Goal: Information Seeking & Learning: Find specific fact

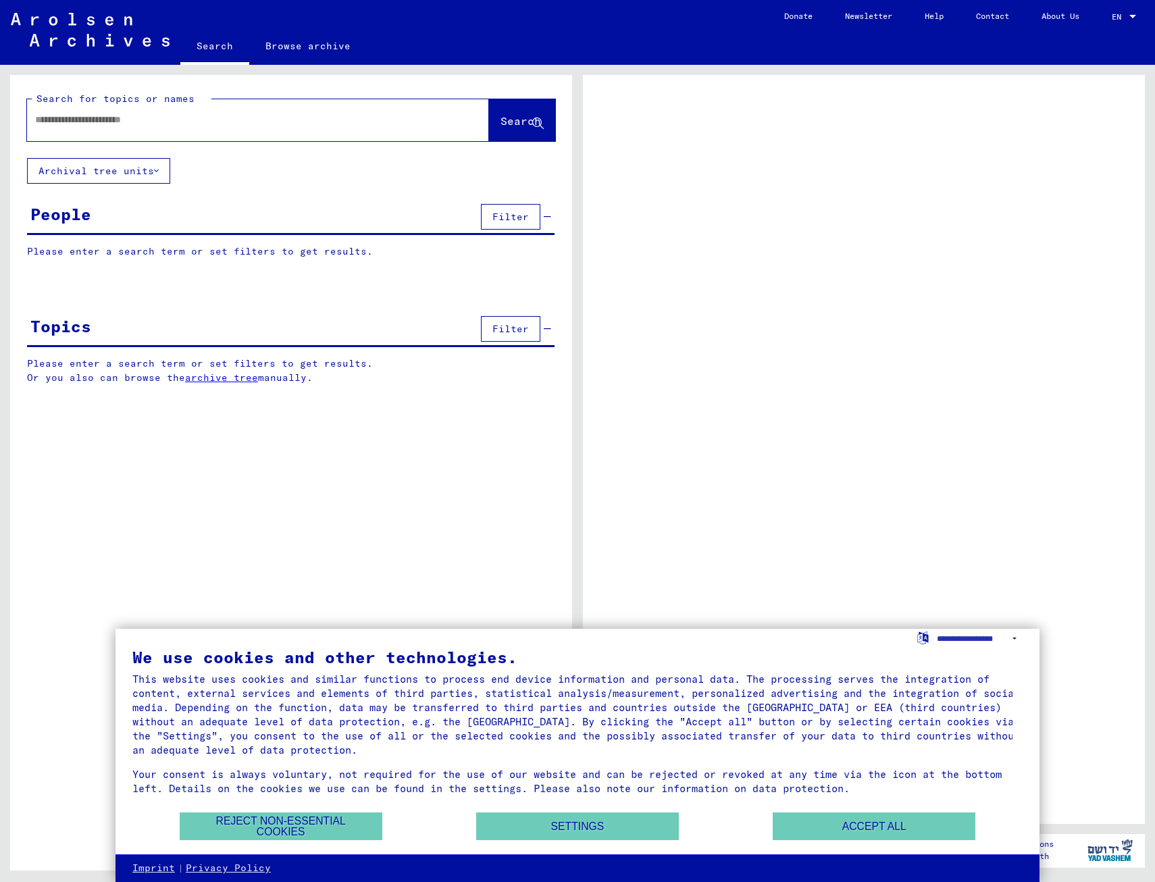
click at [64, 117] on input "text" at bounding box center [246, 120] width 422 height 14
type input "**"
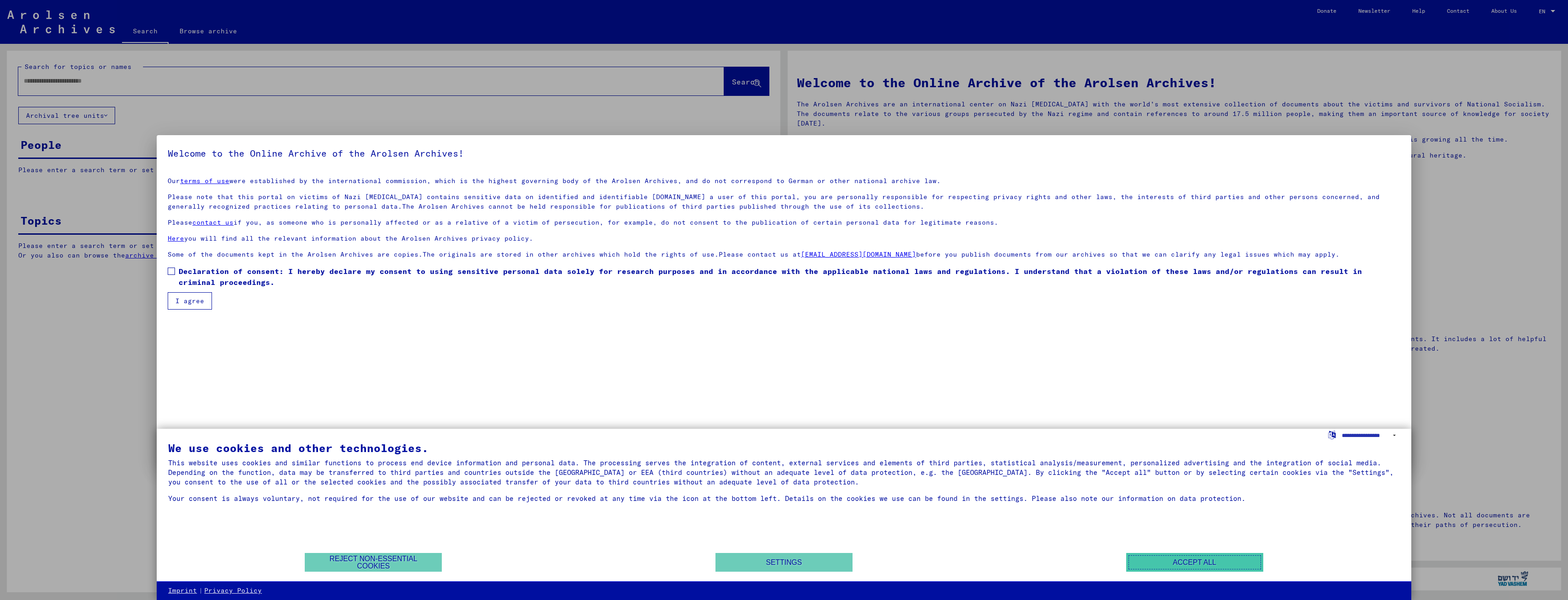
click at [781, 555] on button "Accept all" at bounding box center [1194, 562] width 137 height 19
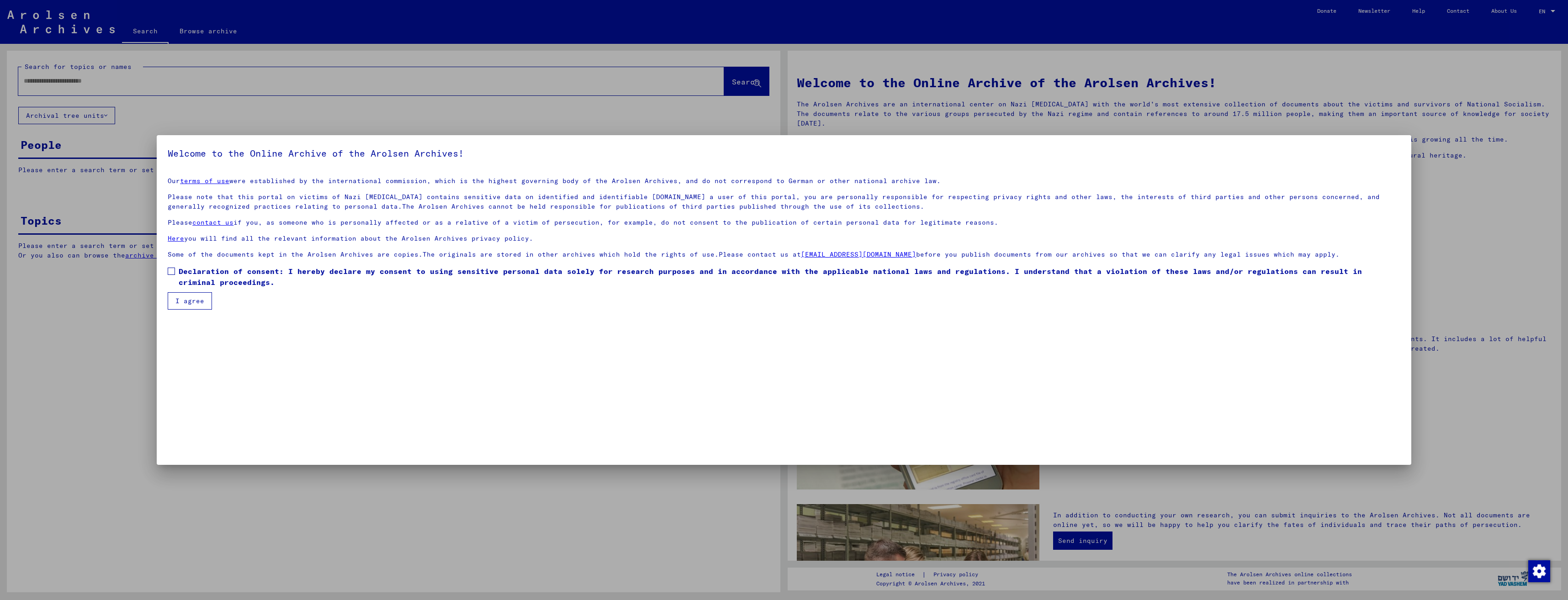
click at [193, 303] on button "I agree" at bounding box center [190, 301] width 45 height 18
drag, startPoint x: 168, startPoint y: 272, endPoint x: 168, endPoint y: 289, distance: 17.0
click at [168, 272] on span at bounding box center [171, 271] width 7 height 7
click at [172, 295] on button "I agree" at bounding box center [190, 301] width 45 height 18
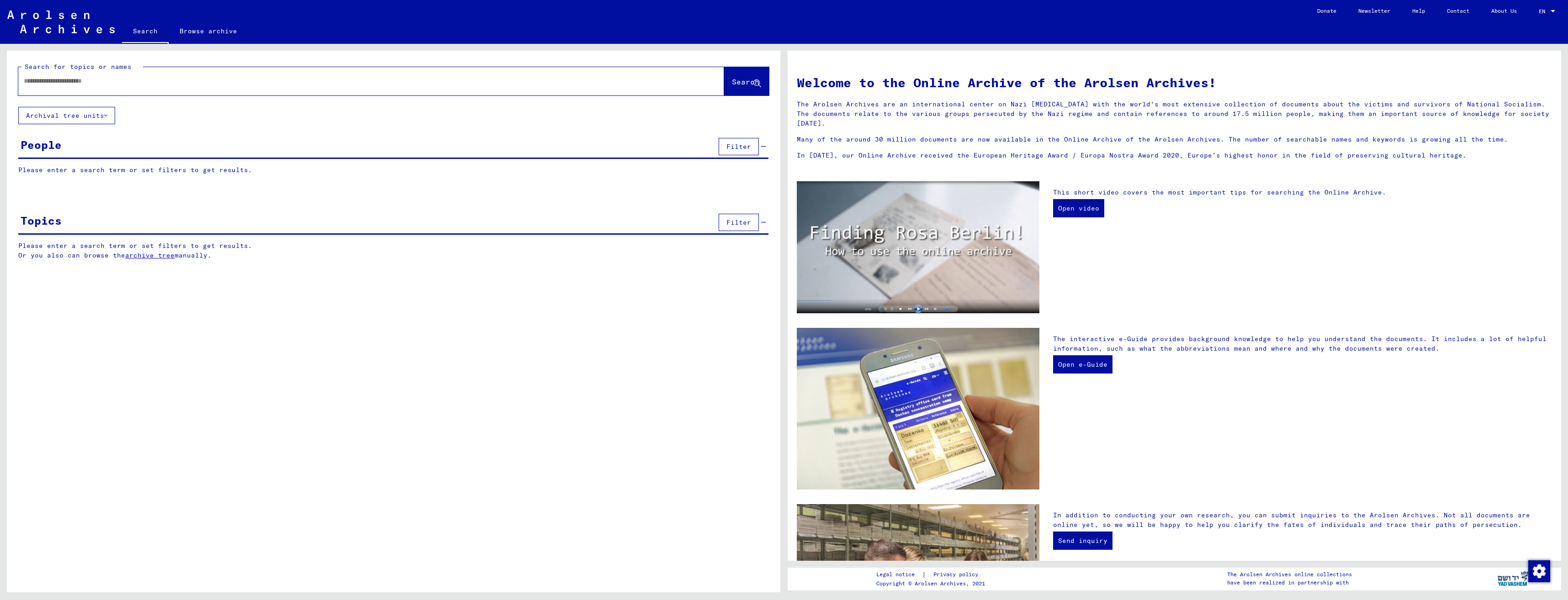
click at [103, 70] on mat-label "Search for topics or names" at bounding box center [78, 67] width 107 height 8
click at [99, 82] on input "text" at bounding box center [360, 81] width 673 height 9
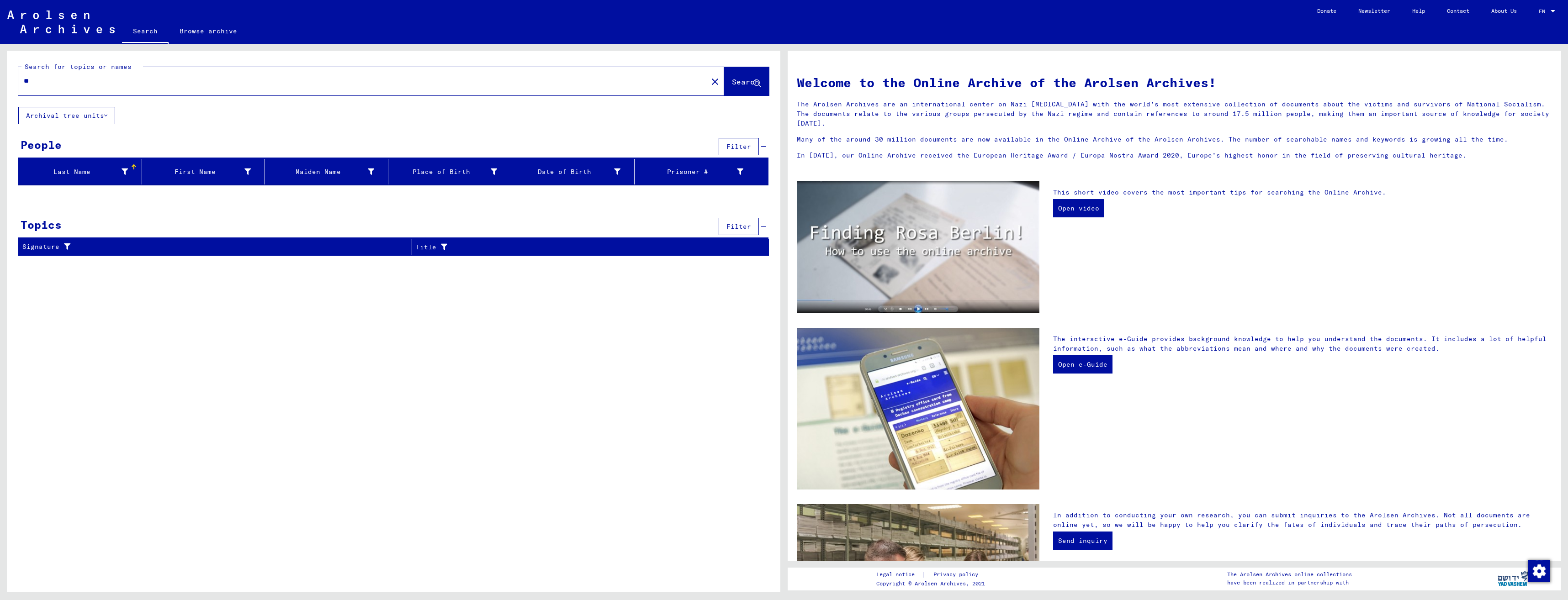
type input "*"
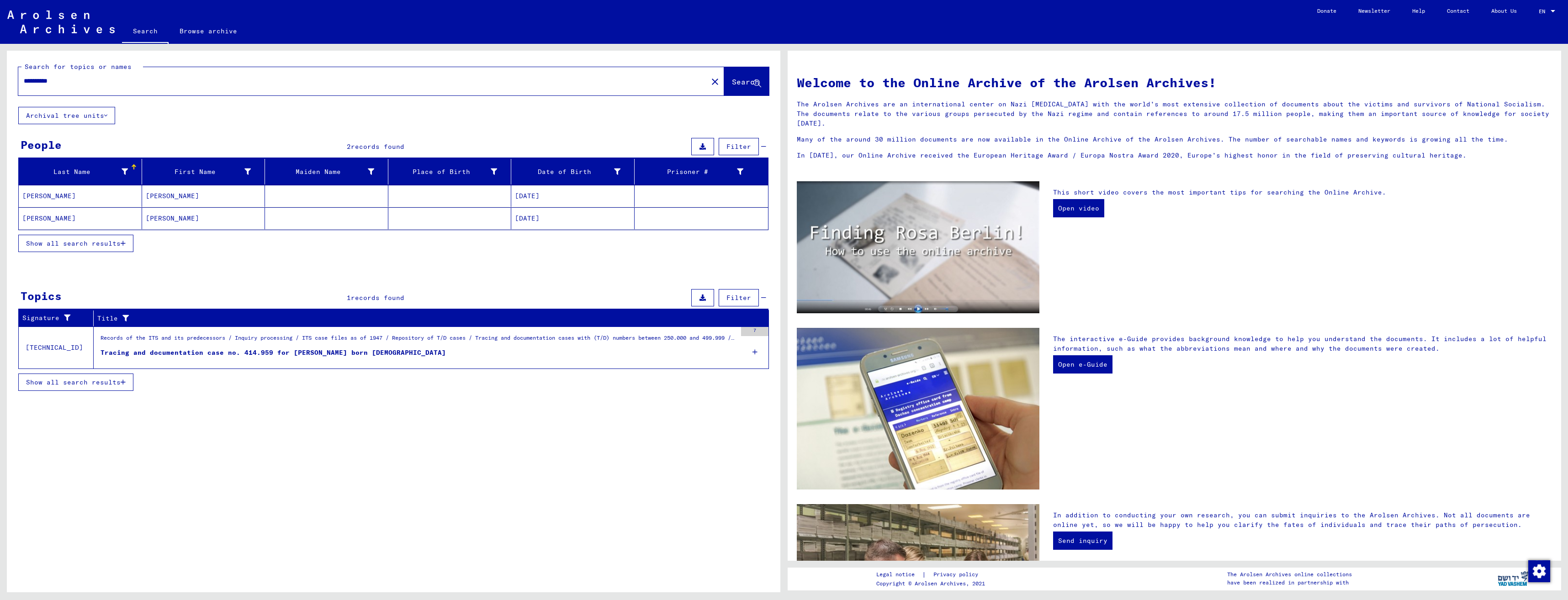
click at [42, 194] on mat-cell "[PERSON_NAME]" at bounding box center [80, 196] width 123 height 22
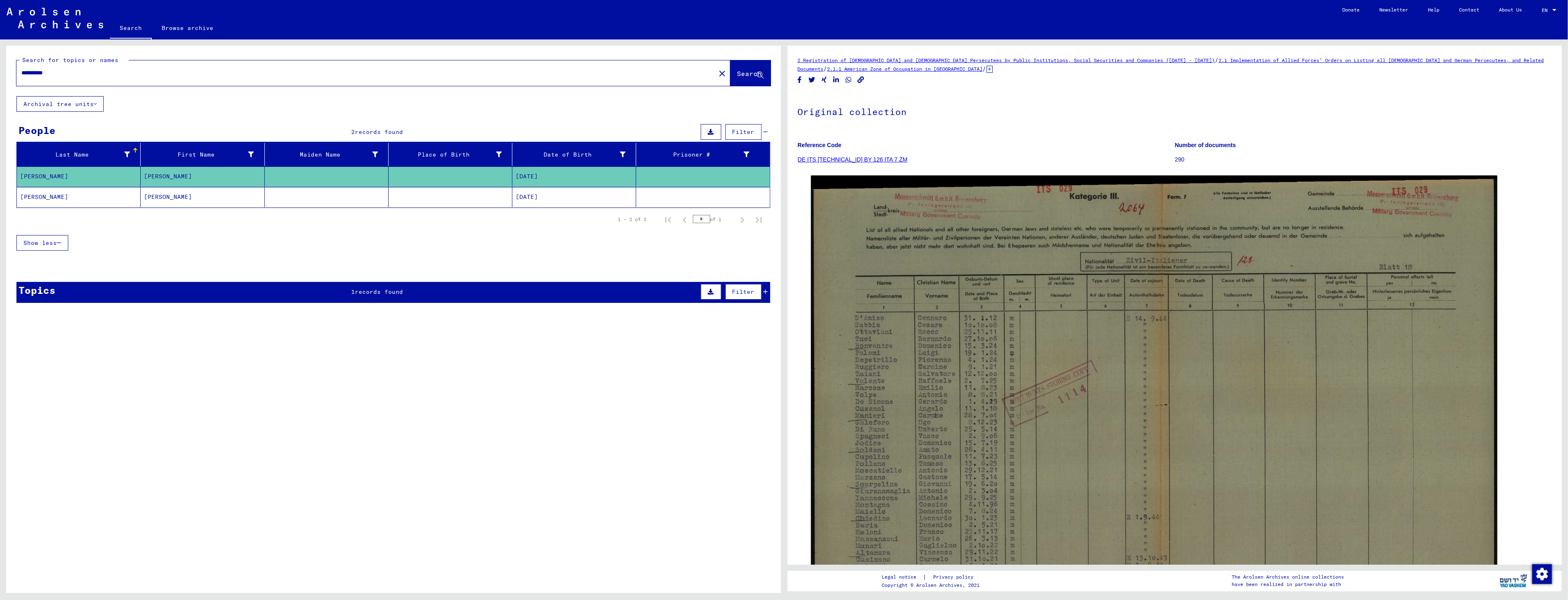
click at [159, 195] on mat-cell "[PERSON_NAME]" at bounding box center [202, 197] width 124 height 20
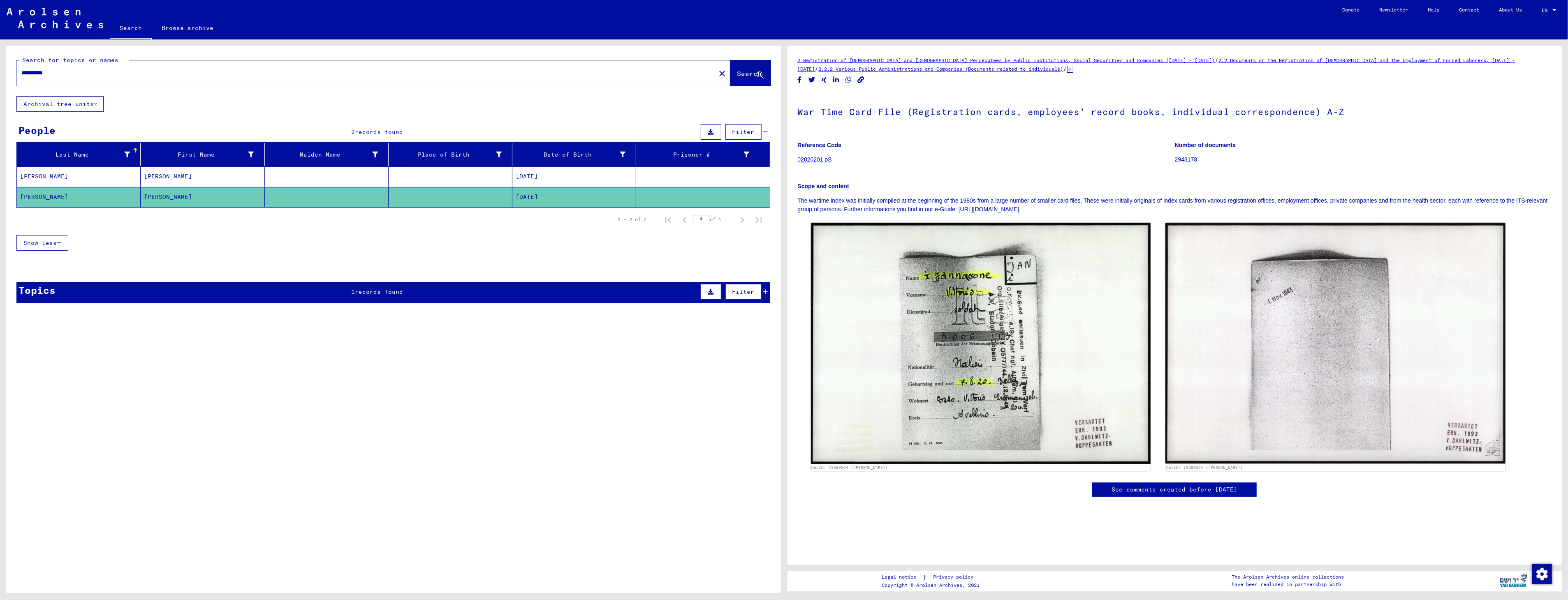
click at [71, 71] on input "**********" at bounding box center [366, 73] width 689 height 9
drag, startPoint x: 71, startPoint y: 71, endPoint x: -2, endPoint y: 72, distance: 73.0
click at [0, 72] on html "**********" at bounding box center [784, 300] width 1568 height 600
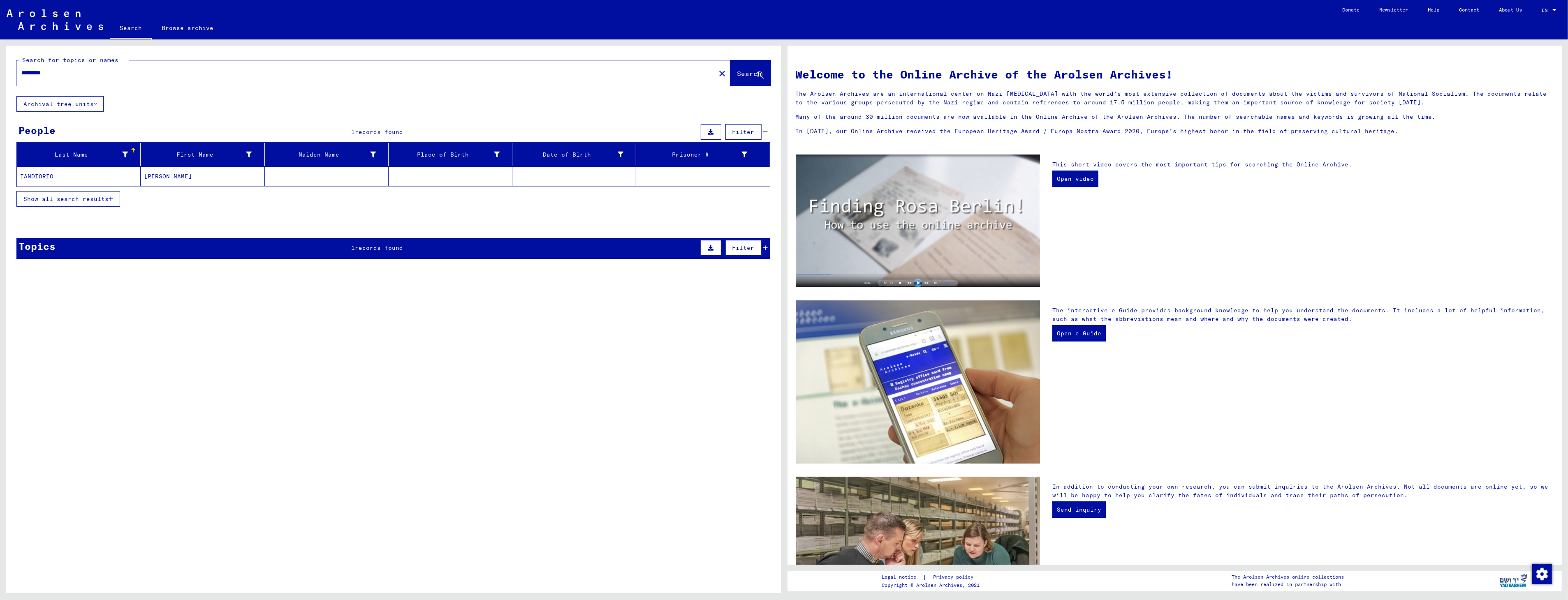
click at [38, 178] on mat-cell "IANDIORIO" at bounding box center [79, 176] width 124 height 19
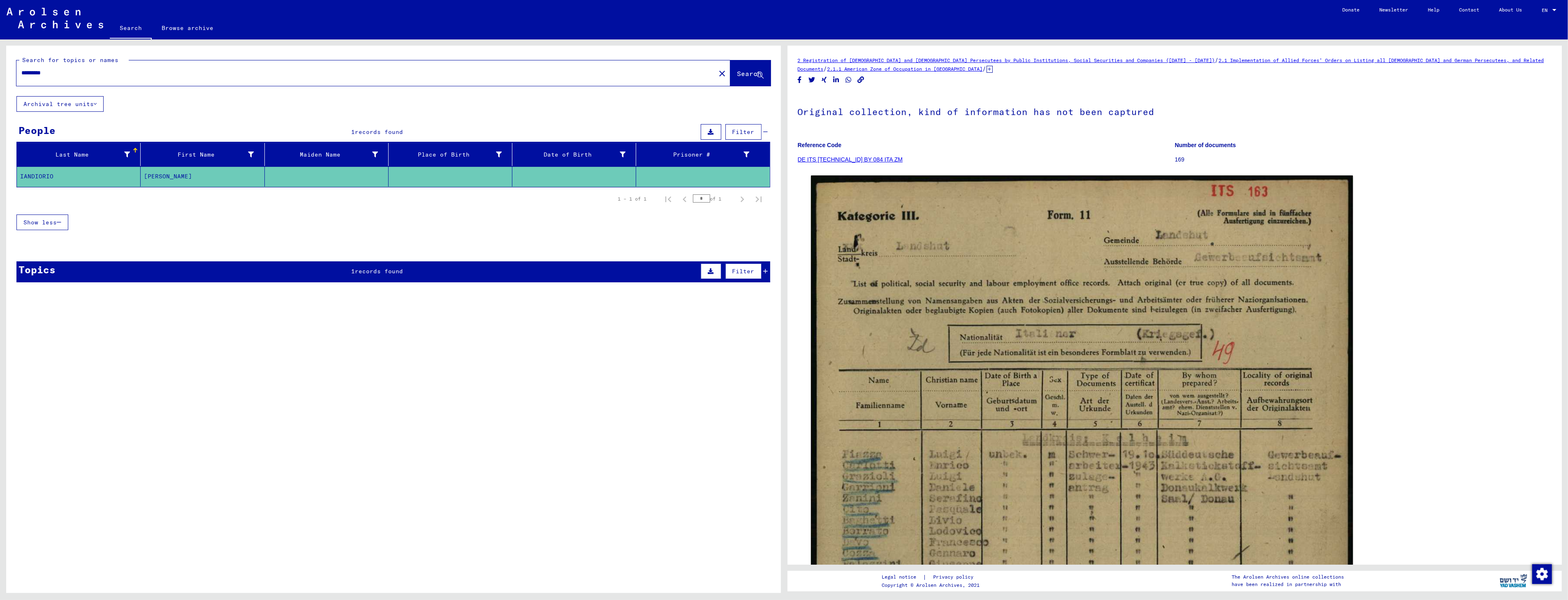
drag, startPoint x: 78, startPoint y: 71, endPoint x: -2, endPoint y: 73, distance: 80.0
click at [0, 73] on html "Search Browse archive Donate Newsletter Help Contact About Us Search Browse arc…" at bounding box center [784, 300] width 1568 height 600
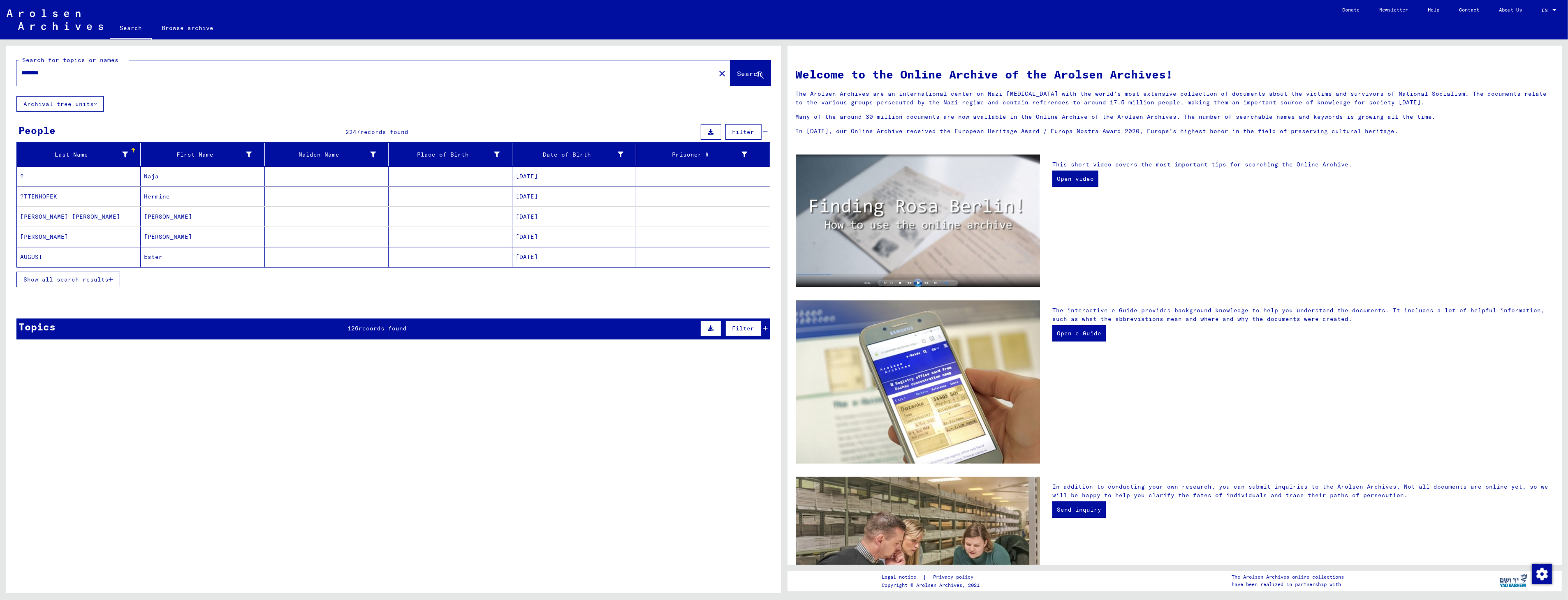
click at [157, 236] on mat-cell "[PERSON_NAME]" at bounding box center [202, 237] width 124 height 19
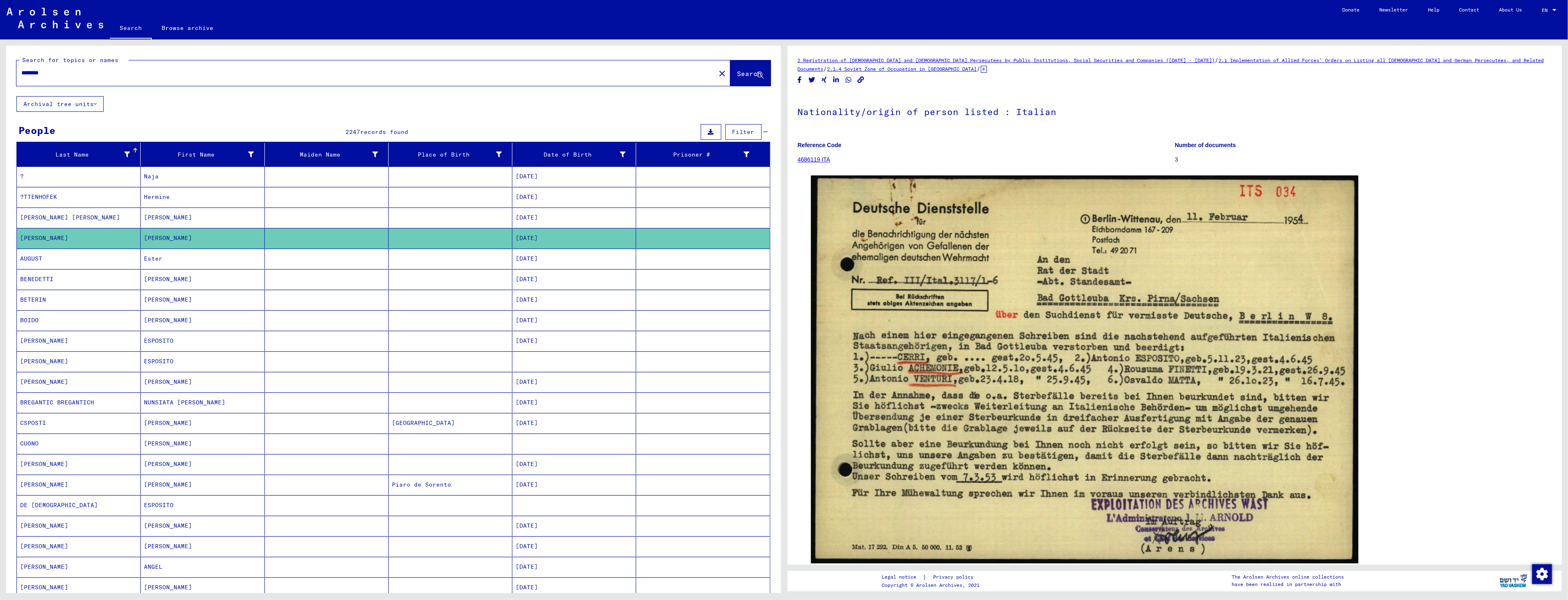
click at [153, 176] on mat-cell "Naja" at bounding box center [202, 176] width 124 height 20
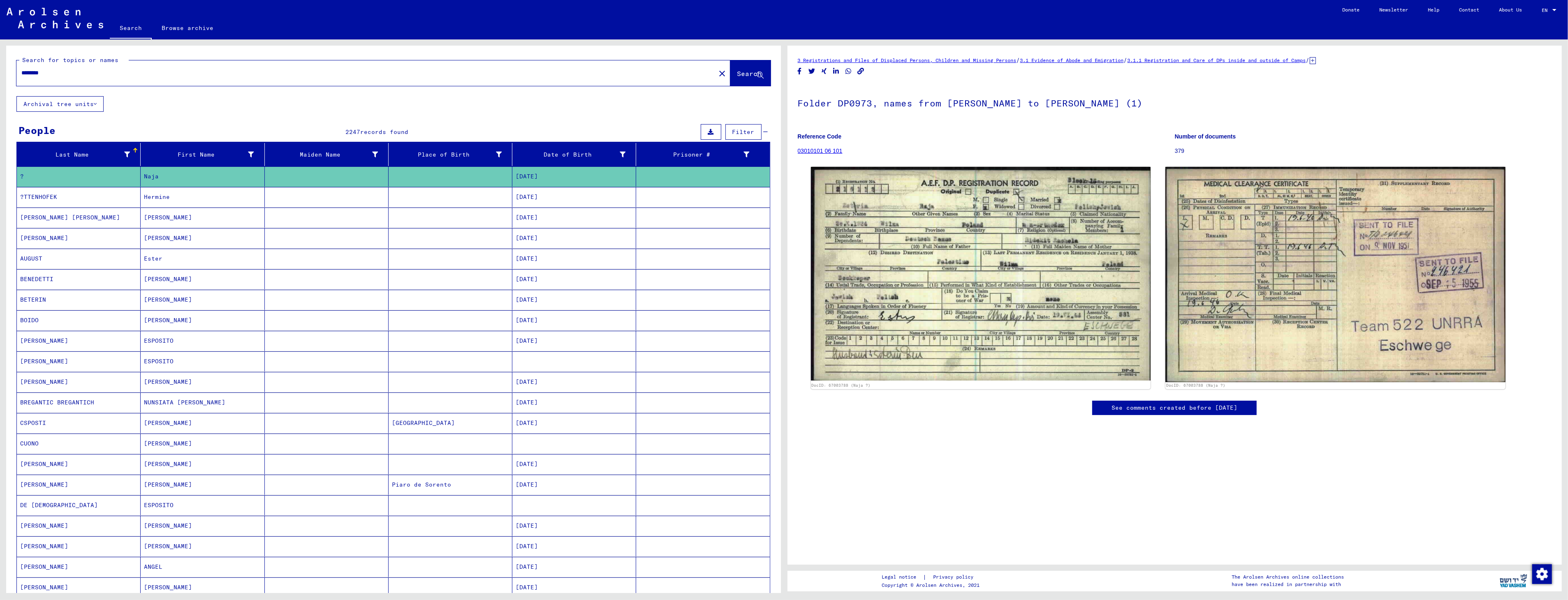
drag, startPoint x: 63, startPoint y: 72, endPoint x: -2, endPoint y: 72, distance: 65.0
click at [0, 72] on html "Search Browse archive Donate Newsletter Help Contact About Us Search Browse arc…" at bounding box center [784, 300] width 1568 height 600
type input "**********"
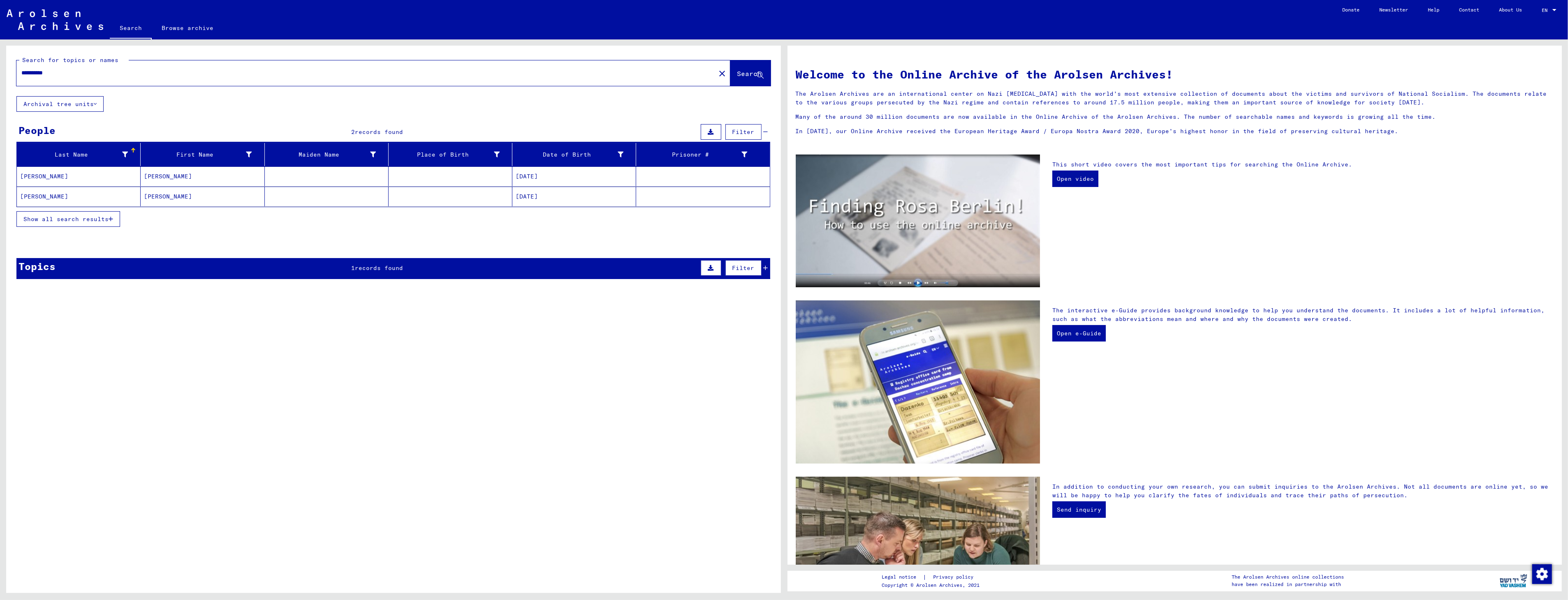
click at [44, 218] on span "Show all search results" at bounding box center [66, 219] width 85 height 7
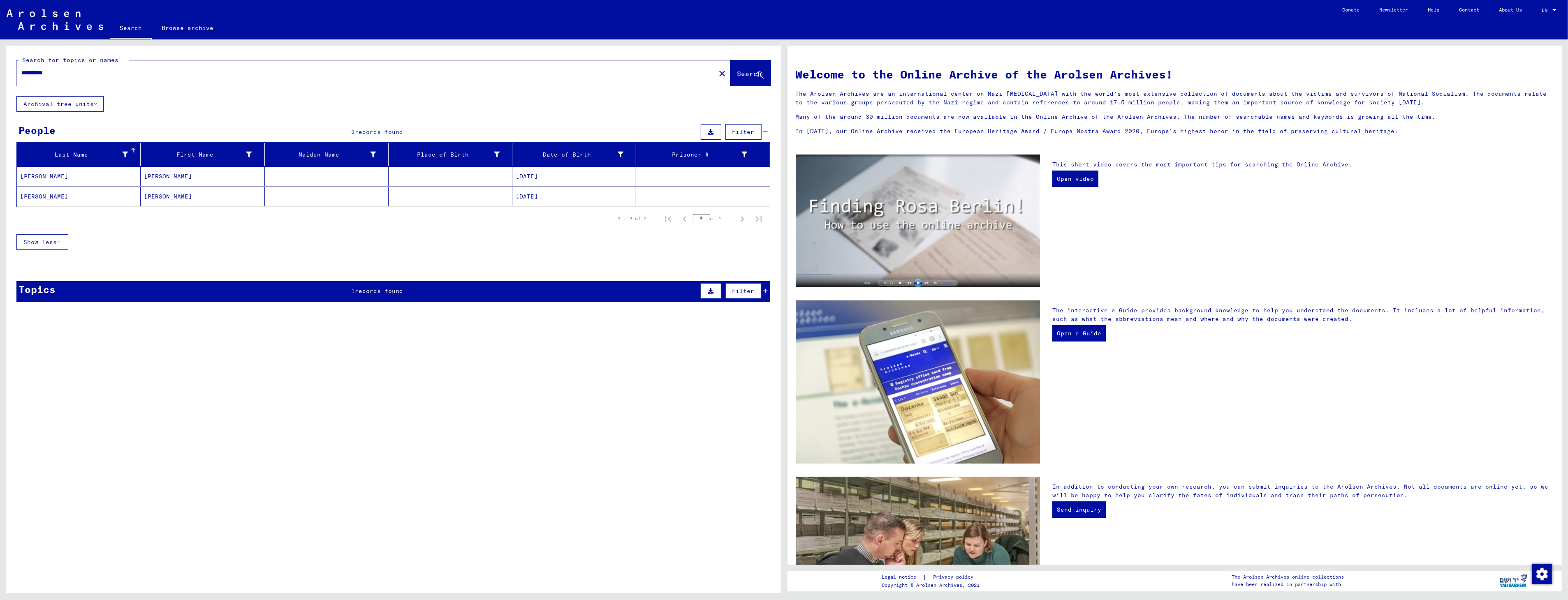
click at [47, 176] on mat-cell "[PERSON_NAME]" at bounding box center [79, 176] width 124 height 19
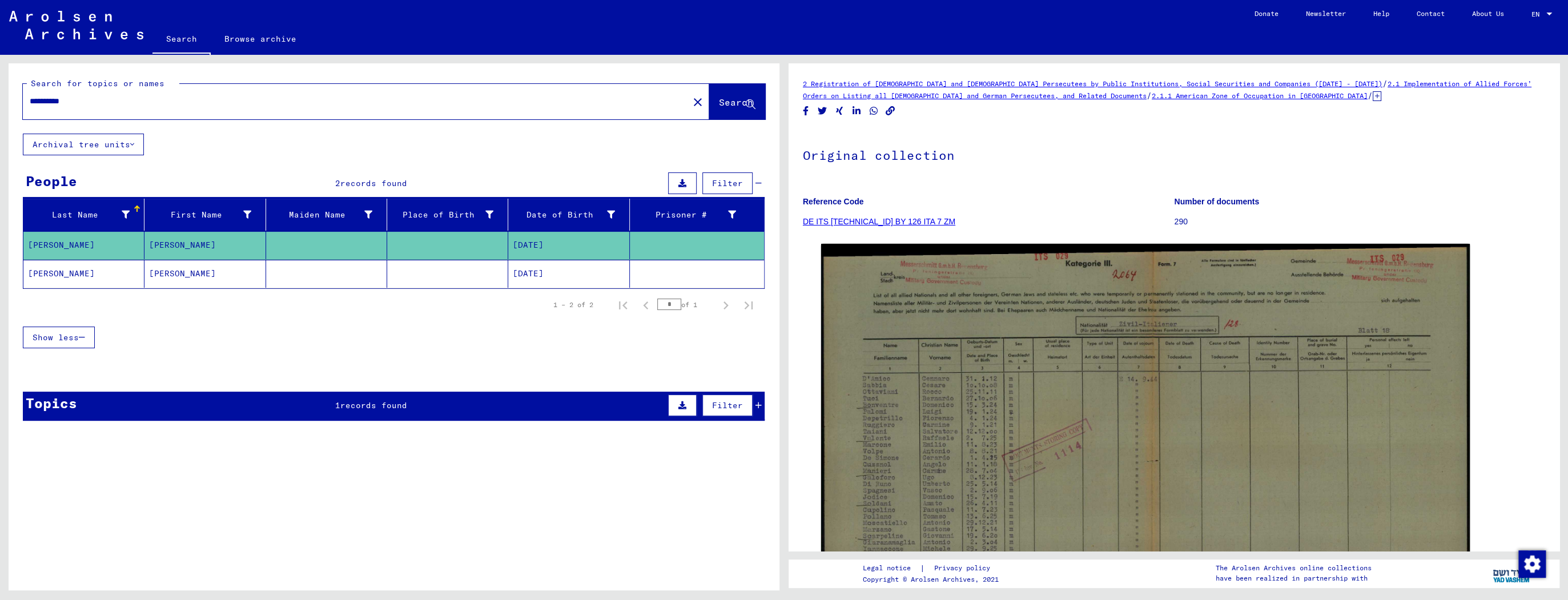
click at [833, 224] on link "DE ITS [TECHNICAL_ID] BY 126 ITA 7 ZM" at bounding box center [879, 221] width 152 height 9
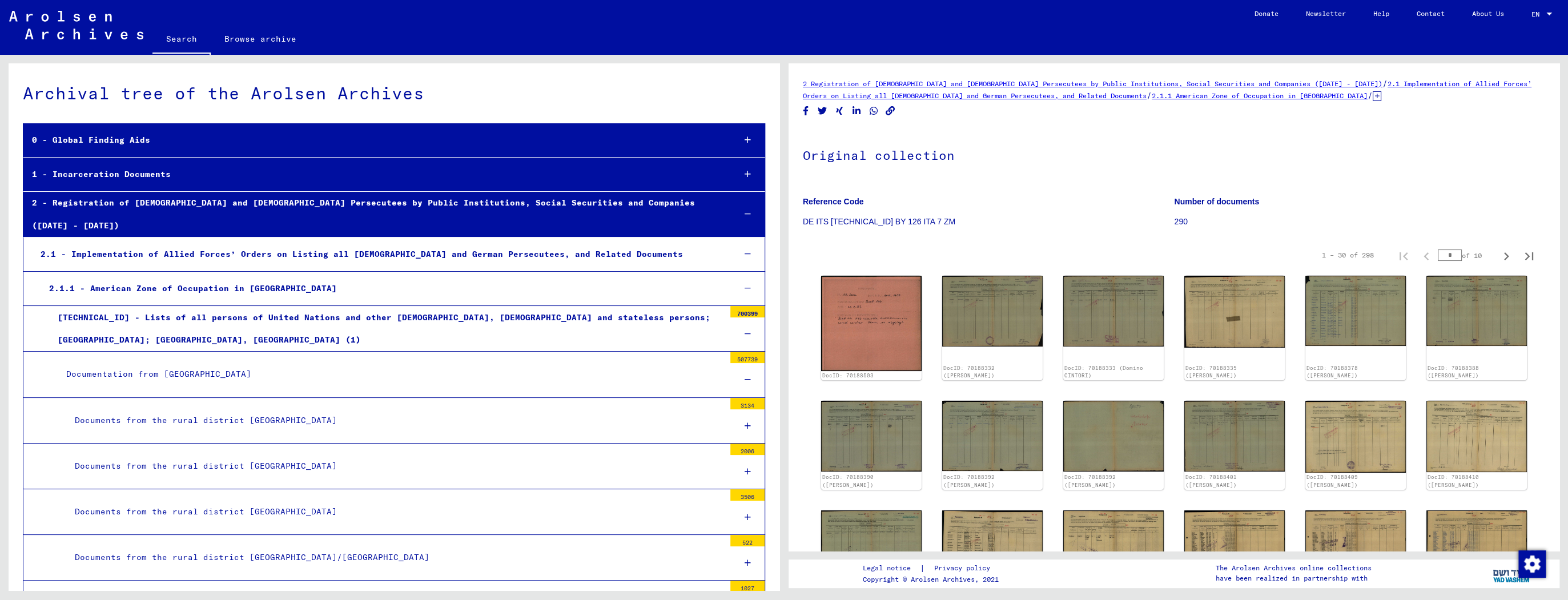
scroll to position [7047, 0]
